Goal: Task Accomplishment & Management: Complete application form

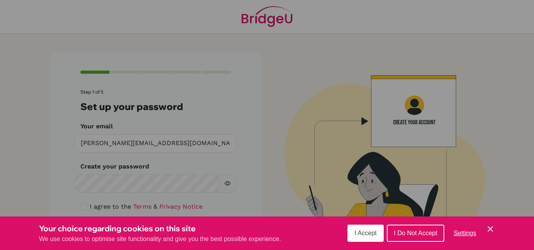
click at [372, 233] on span "I Accept" at bounding box center [365, 233] width 22 height 7
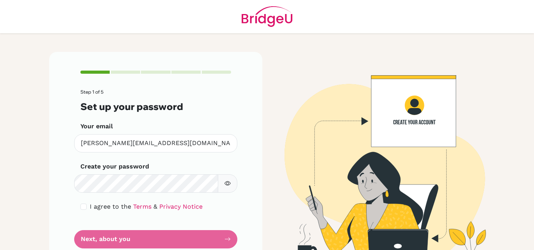
click at [224, 181] on icon "button" at bounding box center [227, 183] width 6 height 6
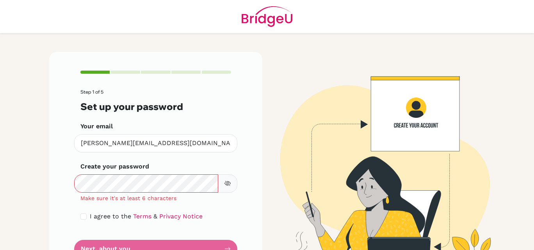
click at [224, 185] on icon "button" at bounding box center [226, 183] width 5 height 5
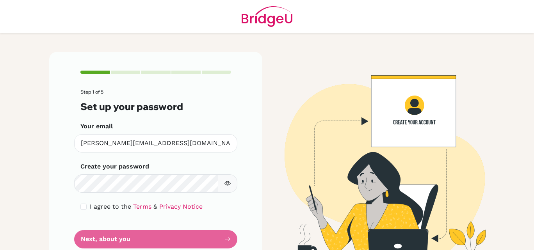
click at [225, 180] on button "button" at bounding box center [228, 183] width 20 height 18
click at [169, 234] on form "Step 1 of 5 Set up your password Your email [PERSON_NAME][EMAIL_ADDRESS][DOMAIN…" at bounding box center [155, 168] width 151 height 159
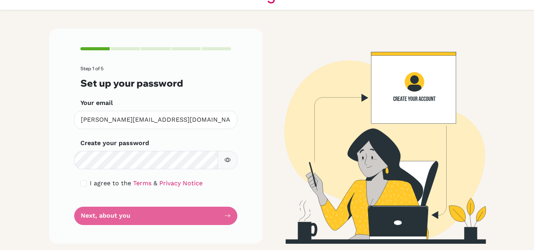
click at [162, 221] on form "Step 1 of 5 Set up your password Your email [PERSON_NAME][EMAIL_ADDRESS][DOMAIN…" at bounding box center [155, 145] width 151 height 159
click at [225, 216] on form "Step 1 of 5 Set up your password Your email [PERSON_NAME][EMAIL_ADDRESS][DOMAIN…" at bounding box center [155, 145] width 151 height 159
click at [214, 215] on form "Step 1 of 5 Set up your password Your email [PERSON_NAME][EMAIL_ADDRESS][DOMAIN…" at bounding box center [155, 145] width 151 height 159
drag, startPoint x: 207, startPoint y: 211, endPoint x: 188, endPoint y: 213, distance: 18.9
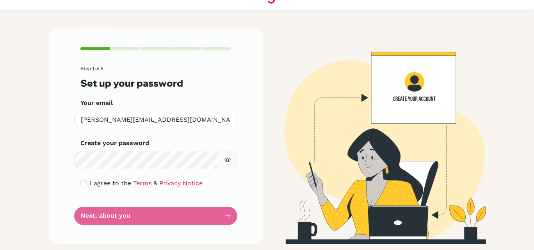
click at [201, 212] on form "Step 1 of 5 Set up your password Your email [PERSON_NAME][EMAIL_ADDRESS][DOMAIN…" at bounding box center [155, 145] width 151 height 159
click at [137, 205] on form "Step 1 of 5 Set up your password Your email [PERSON_NAME][EMAIL_ADDRESS][DOMAIN…" at bounding box center [155, 145] width 151 height 159
drag, startPoint x: 131, startPoint y: 213, endPoint x: 121, endPoint y: 217, distance: 10.7
click at [126, 217] on form "Step 1 of 5 Set up your password Your email [PERSON_NAME][EMAIL_ADDRESS][DOMAIN…" at bounding box center [155, 145] width 151 height 159
click at [80, 210] on form "Step 1 of 5 Set up your password Your email [PERSON_NAME][EMAIL_ADDRESS][DOMAIN…" at bounding box center [155, 145] width 151 height 159
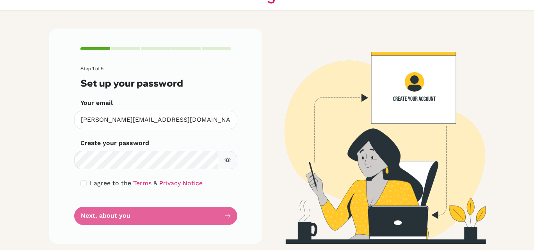
click at [89, 217] on form "Step 1 of 5 Set up your password Your email [PERSON_NAME][EMAIL_ADDRESS][DOMAIN…" at bounding box center [155, 145] width 151 height 159
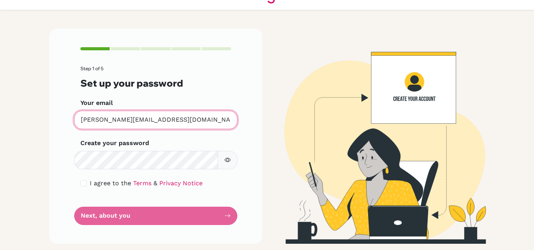
click at [97, 118] on input "[PERSON_NAME][EMAIL_ADDRESS][DOMAIN_NAME]" at bounding box center [155, 120] width 163 height 18
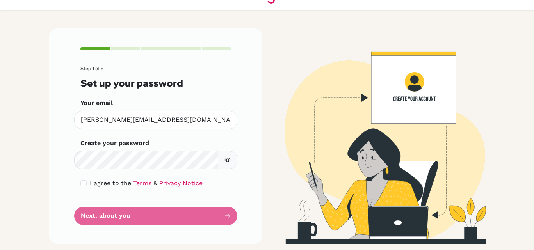
click at [112, 215] on form "Step 1 of 5 Set up your password Your email [PERSON_NAME][EMAIL_ADDRESS][DOMAIN…" at bounding box center [155, 145] width 151 height 159
drag, startPoint x: 194, startPoint y: 218, endPoint x: 202, endPoint y: 217, distance: 7.5
click at [199, 217] on form "Step 1 of 5 Set up your password Your email [PERSON_NAME][EMAIL_ADDRESS][DOMAIN…" at bounding box center [155, 145] width 151 height 159
drag, startPoint x: 211, startPoint y: 214, endPoint x: 224, endPoint y: 216, distance: 13.0
click at [212, 214] on form "Step 1 of 5 Set up your password Your email [PERSON_NAME][EMAIL_ADDRESS][DOMAIN…" at bounding box center [155, 145] width 151 height 159
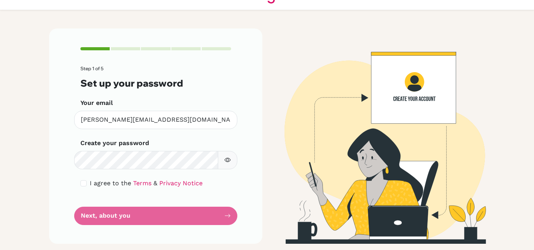
click at [186, 213] on form "Step 1 of 5 Set up your password Your email [PERSON_NAME][EMAIL_ADDRESS][DOMAIN…" at bounding box center [155, 145] width 151 height 159
click at [142, 206] on form "Step 1 of 5 Set up your password Your email [PERSON_NAME][EMAIL_ADDRESS][DOMAIN…" at bounding box center [155, 145] width 151 height 159
click at [81, 185] on input "checkbox" at bounding box center [83, 183] width 6 height 6
checkbox input "true"
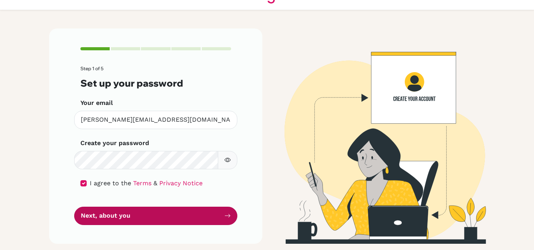
click at [121, 210] on button "Next, about you" at bounding box center [155, 216] width 163 height 18
